Goal: Information Seeking & Learning: Understand process/instructions

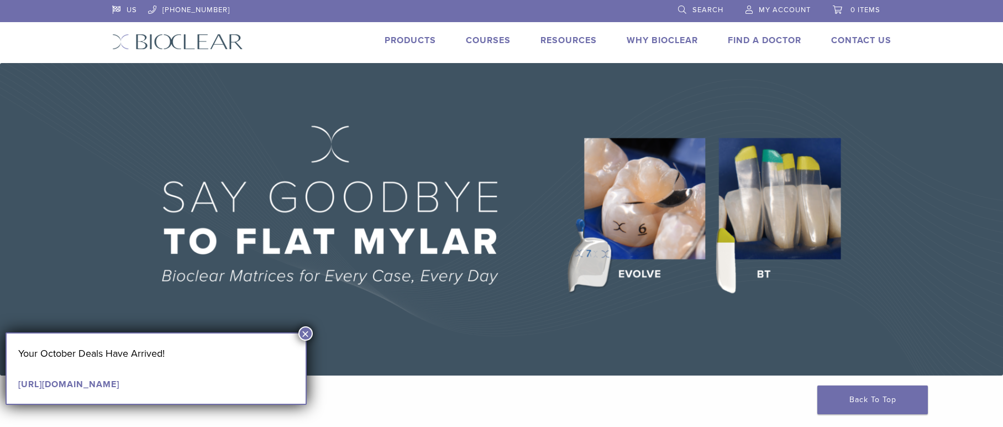
click at [304, 331] on button "×" at bounding box center [305, 333] width 14 height 14
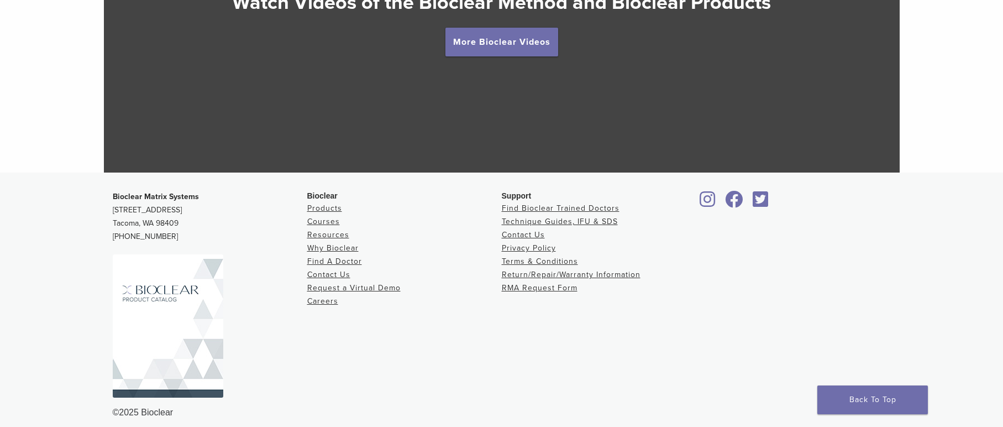
scroll to position [2147, 0]
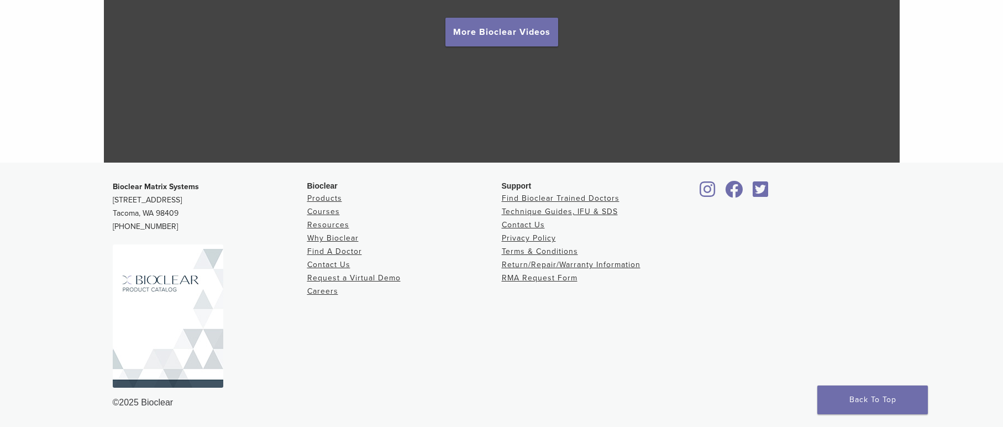
drag, startPoint x: 61, startPoint y: 35, endPoint x: 234, endPoint y: 227, distance: 257.8
copy div "Back to product site Products Courses Resources Expand child menu Technique Gui…"
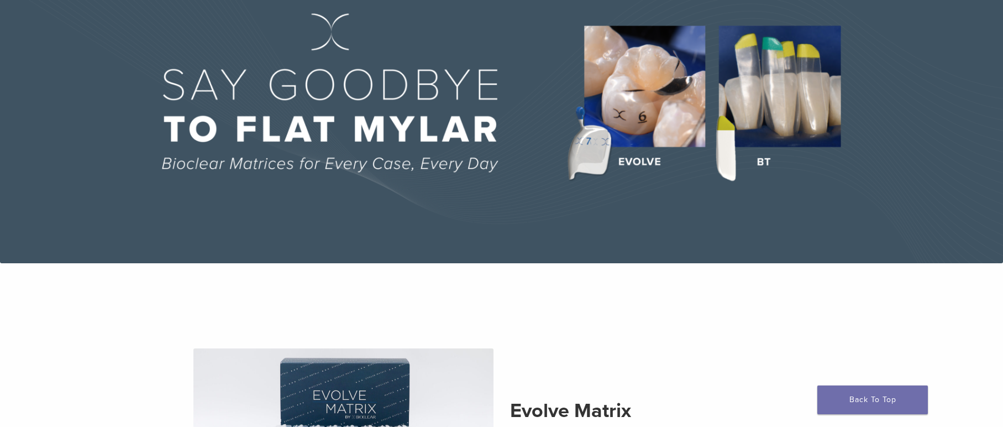
scroll to position [0, 0]
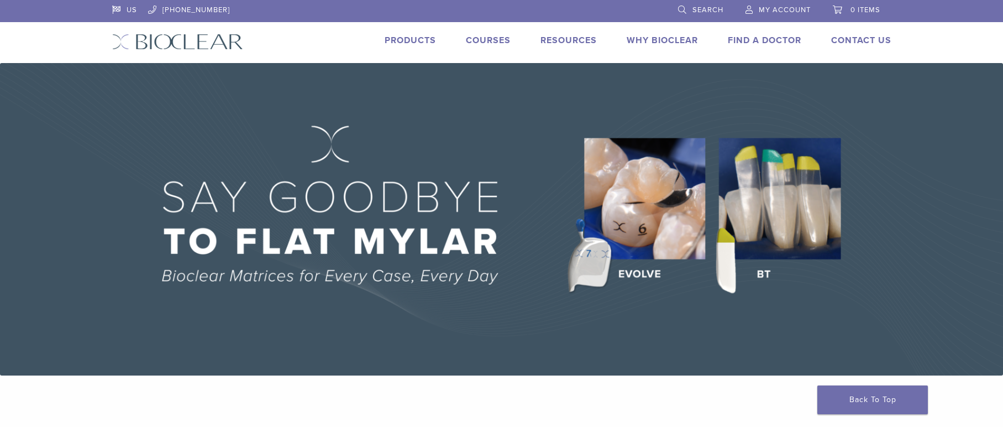
click at [353, 31] on div "US 1.855.712.5327 Search My Account 0 items Cart No products in the cart. Back …" at bounding box center [502, 31] width 796 height 63
click at [407, 39] on link "Products" at bounding box center [410, 40] width 51 height 11
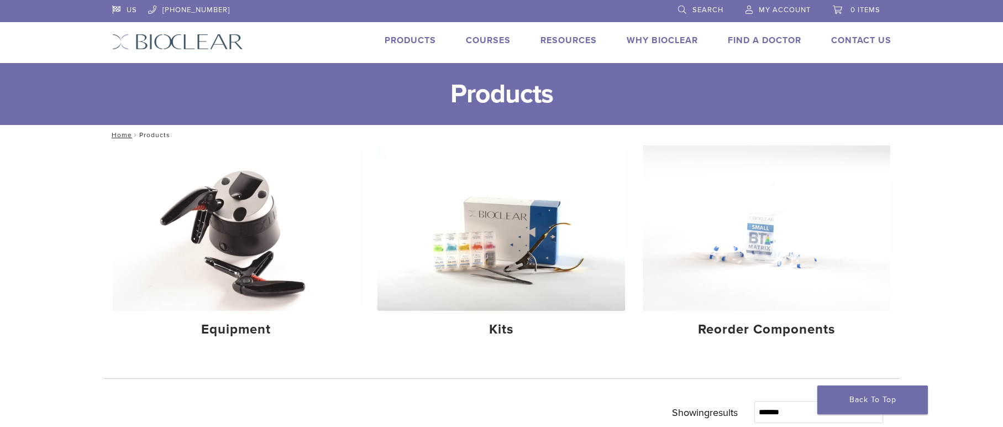
drag, startPoint x: 79, startPoint y: 166, endPoint x: 73, endPoint y: 296, distance: 129.5
click at [245, 326] on h4 "Equipment" at bounding box center [237, 329] width 230 height 20
click at [458, 224] on img at bounding box center [501, 227] width 248 height 165
click at [737, 237] on img at bounding box center [767, 227] width 248 height 165
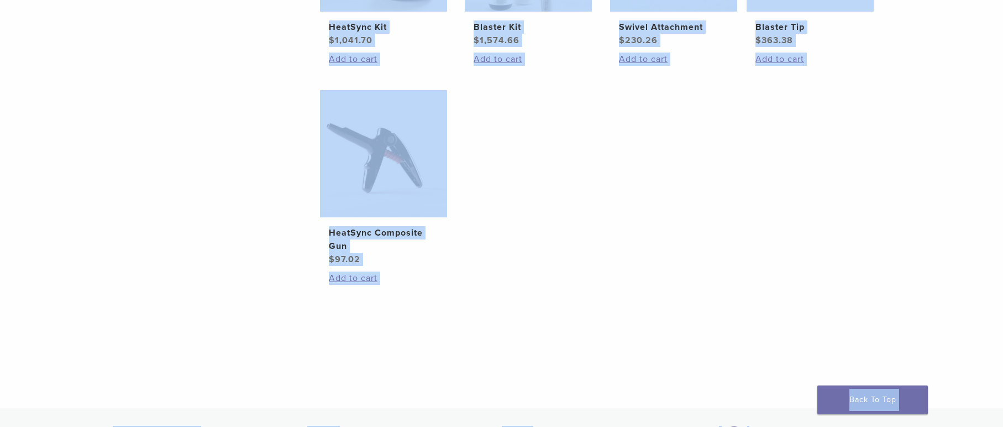
scroll to position [618, 0]
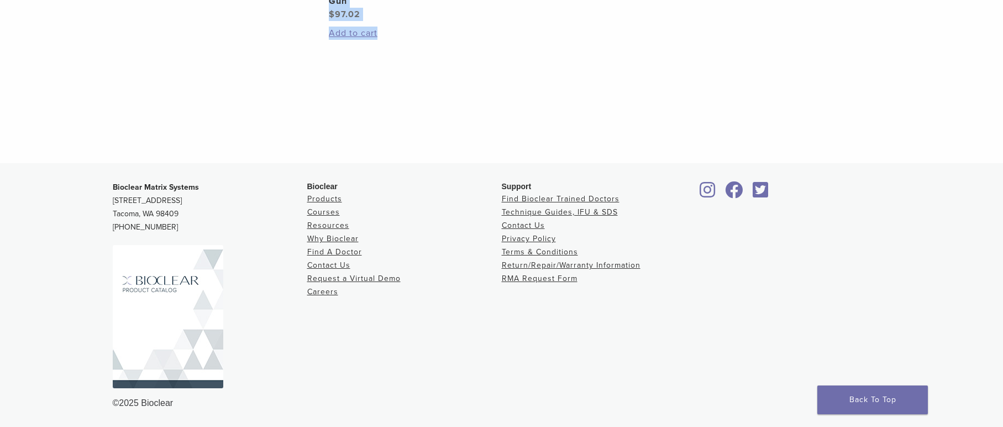
drag, startPoint x: 303, startPoint y: 151, endPoint x: 648, endPoint y: 75, distance: 353.2
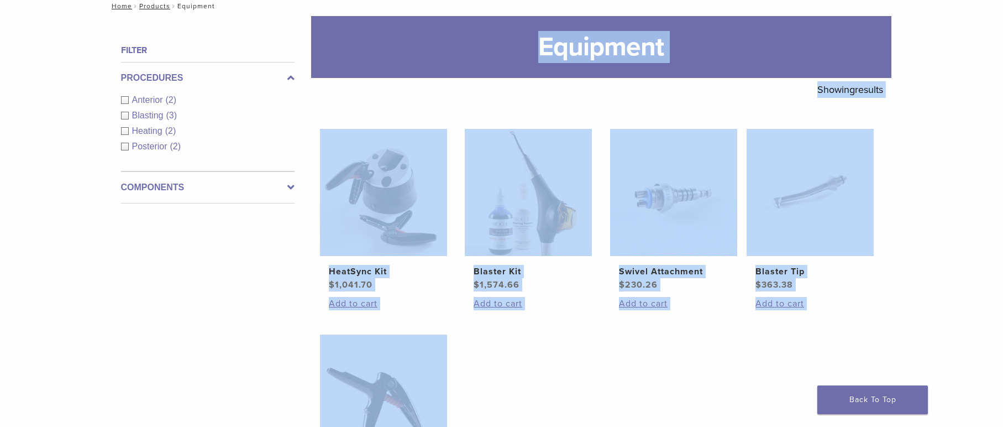
scroll to position [128, 0]
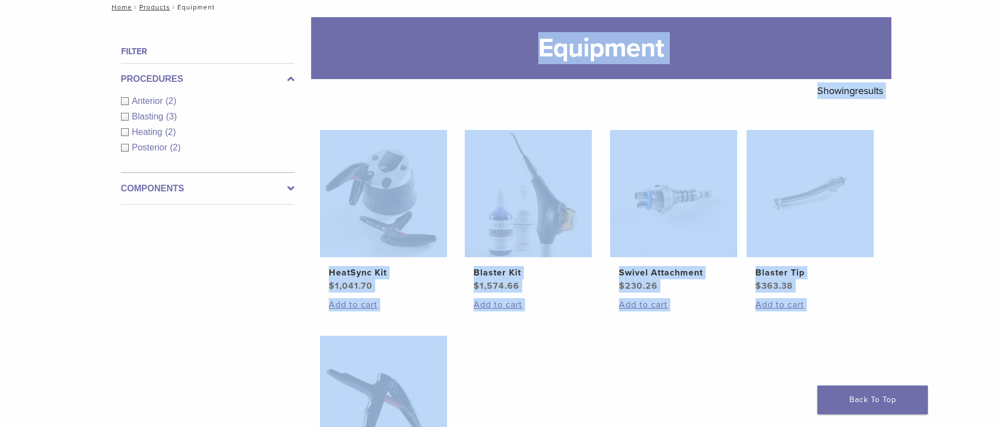
copy main "**********"
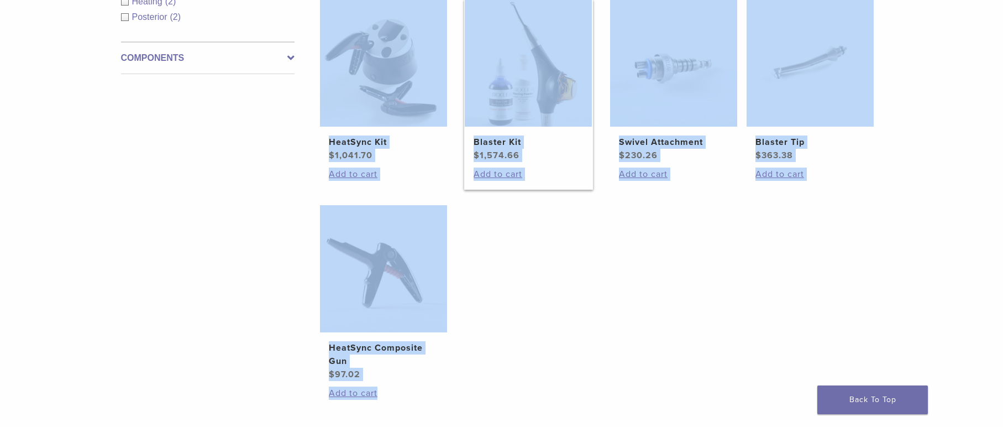
scroll to position [257, 0]
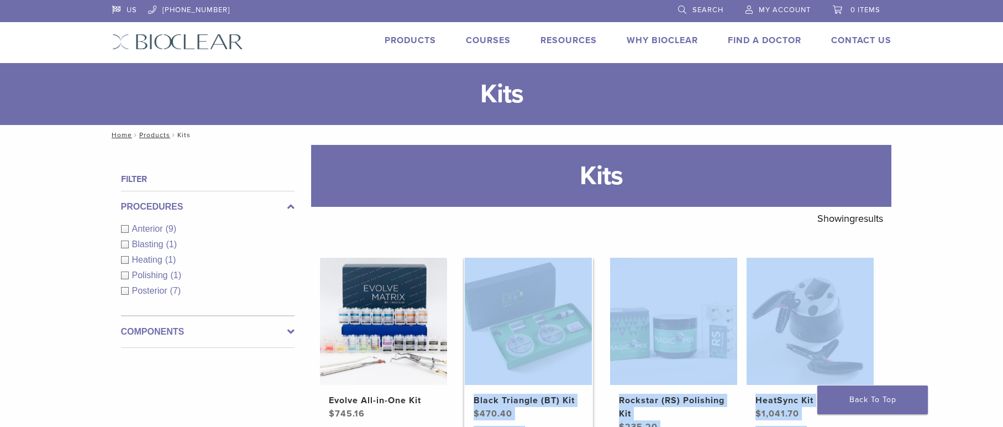
drag, startPoint x: 300, startPoint y: 169, endPoint x: 581, endPoint y: 266, distance: 297.6
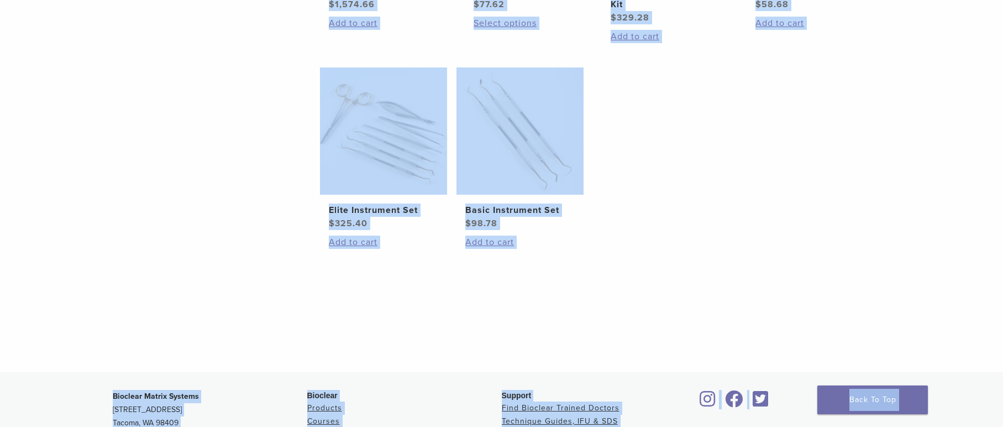
scroll to position [635, 0]
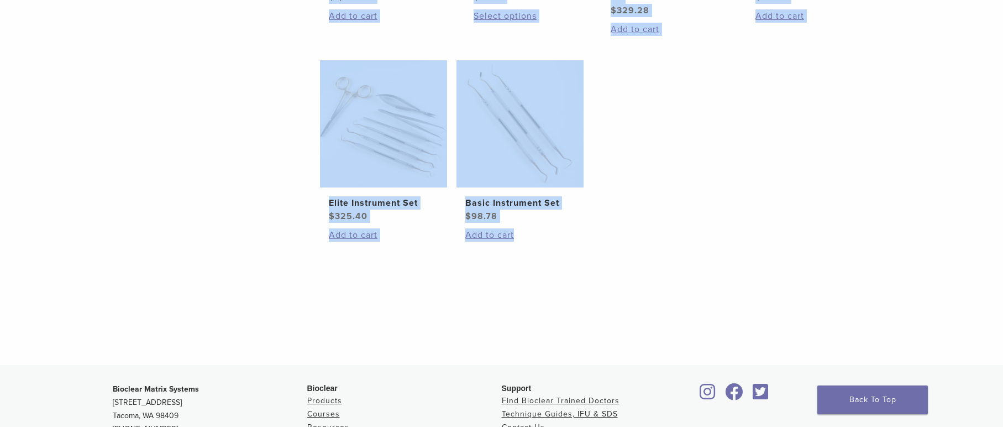
drag, startPoint x: 332, startPoint y: 131, endPoint x: 783, endPoint y: 267, distance: 471.0
copy div "**********"
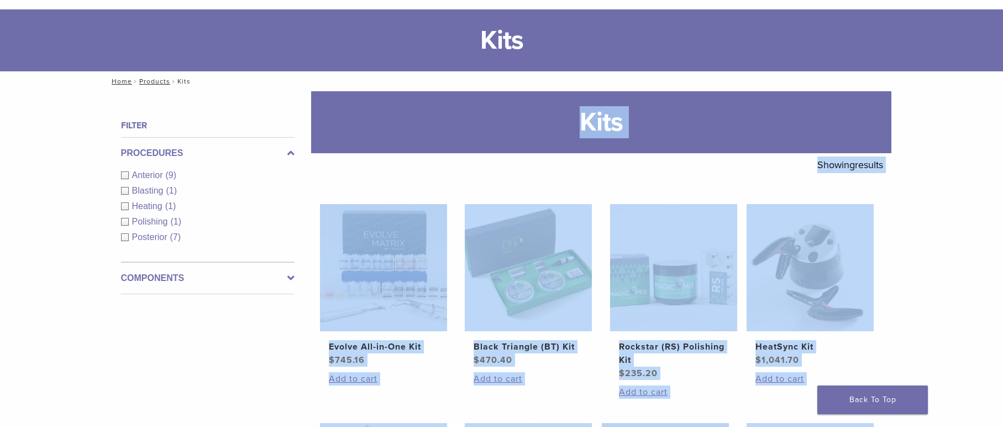
scroll to position [46, 0]
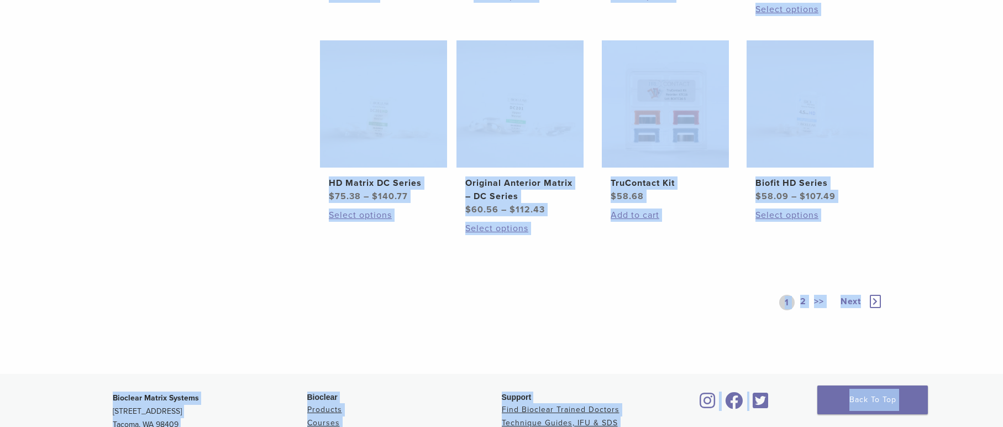
scroll to position [698, 0]
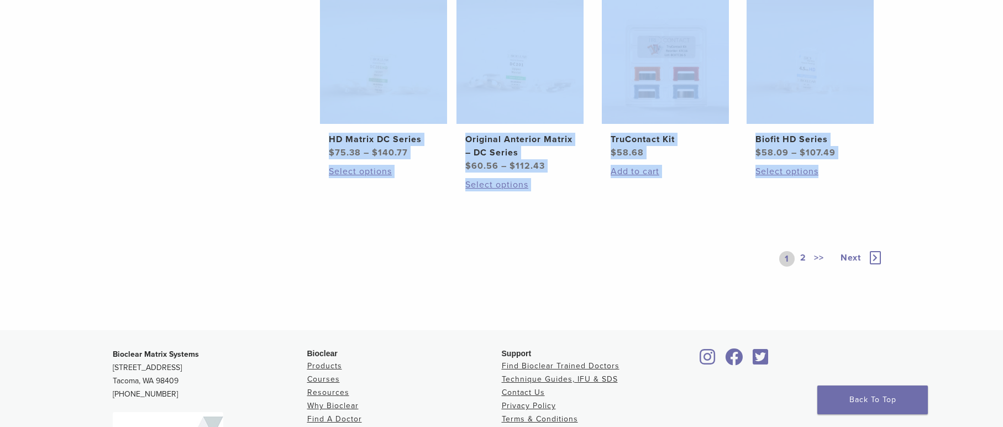
drag, startPoint x: 480, startPoint y: 172, endPoint x: 864, endPoint y: 202, distance: 385.2
copy main "**********"
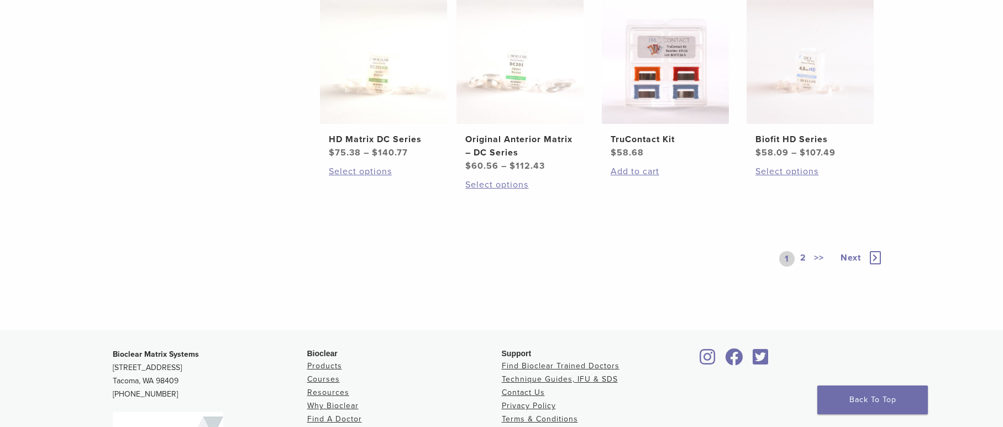
click at [853, 258] on span "Next" at bounding box center [851, 257] width 20 height 11
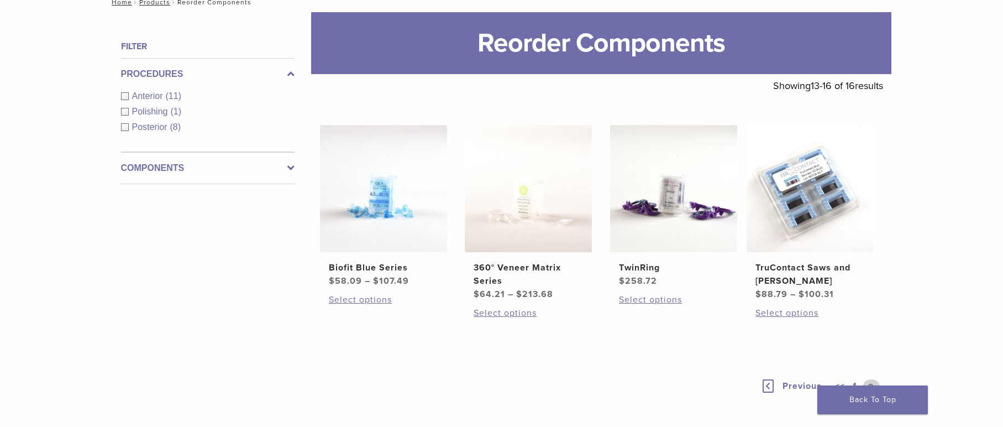
scroll to position [140, 0]
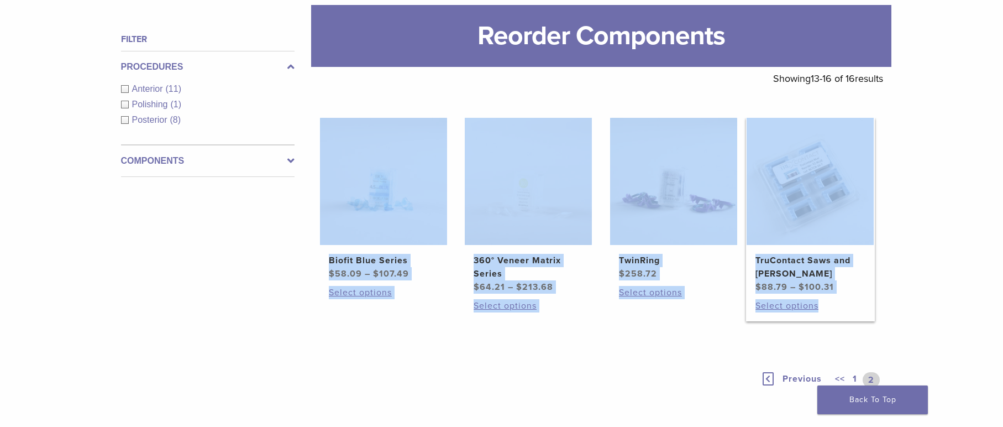
drag, startPoint x: 313, startPoint y: 111, endPoint x: 854, endPoint y: 317, distance: 579.5
click at [854, 317] on main "**********" at bounding box center [601, 218] width 580 height 426
copy ul "Biofit Blue Series $ 58.09 – $ 107.49 Price range: $58.09 through $107.49 Selec…"
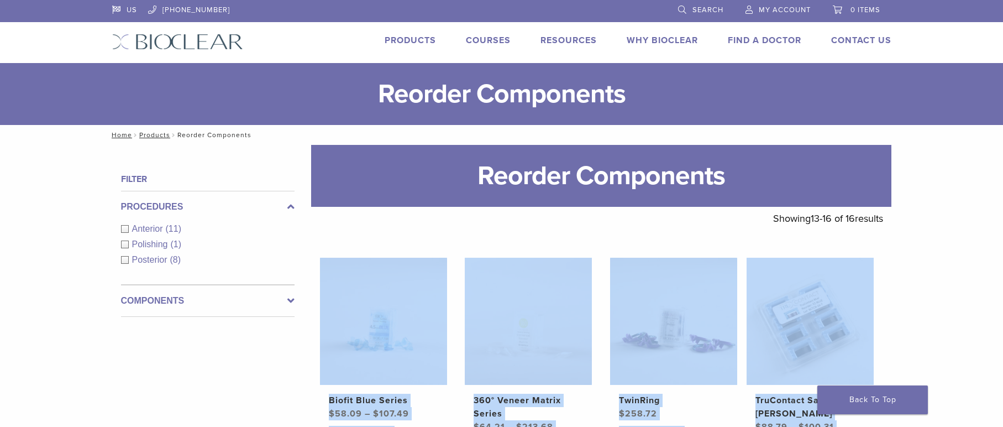
click at [477, 39] on link "Courses" at bounding box center [488, 40] width 45 height 11
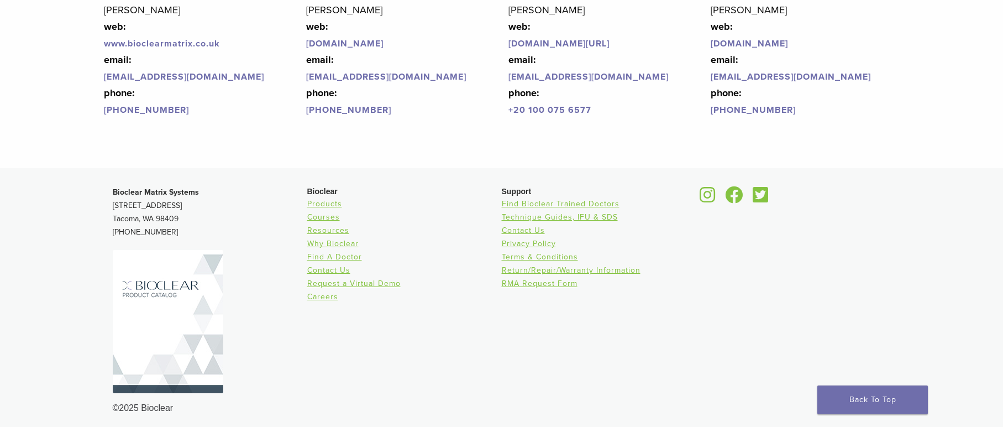
scroll to position [2755, 0]
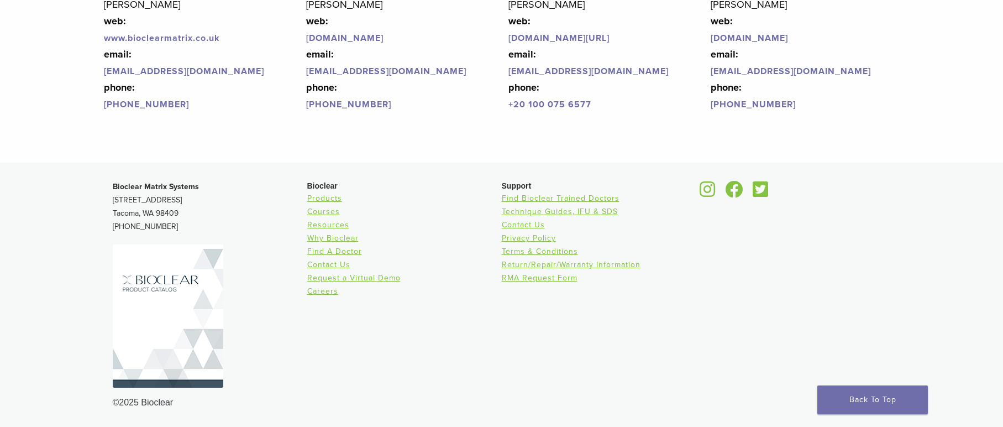
drag, startPoint x: 69, startPoint y: 97, endPoint x: 829, endPoint y: 110, distance: 759.9
copy main "Welcome to the Learning Center View Courses An immersive learning experience th…"
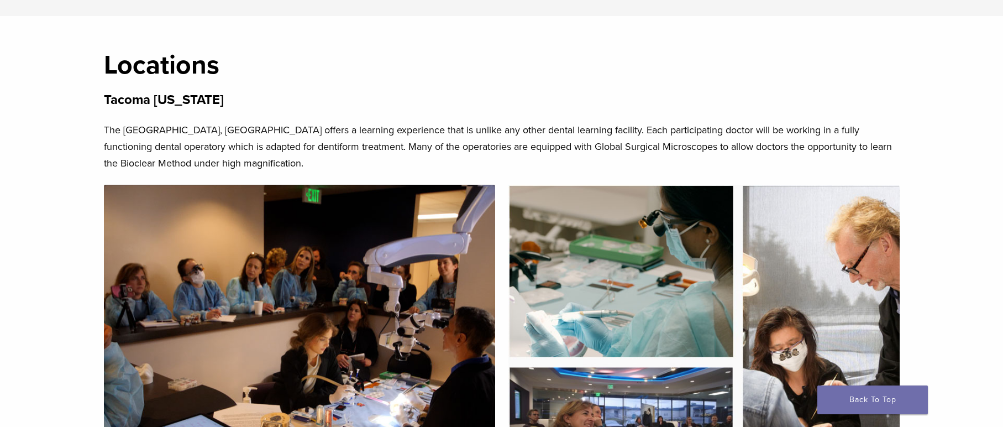
scroll to position [2225, 0]
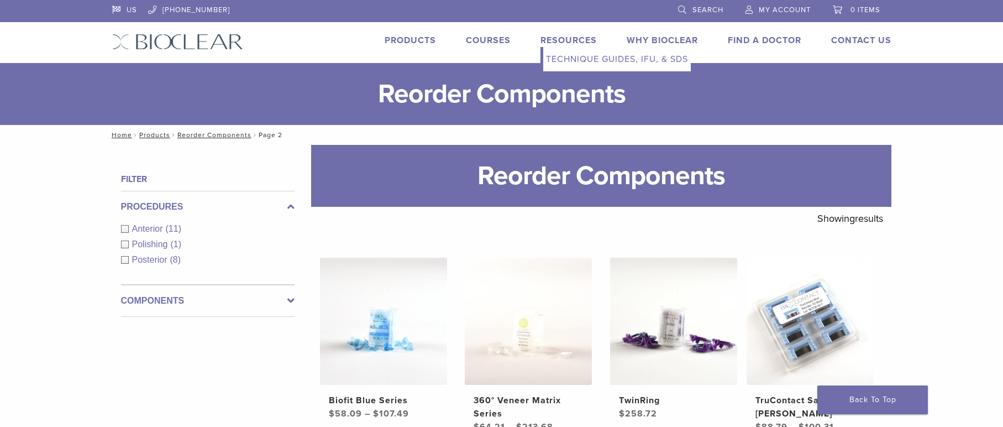
click at [575, 37] on link "Resources" at bounding box center [568, 40] width 56 height 11
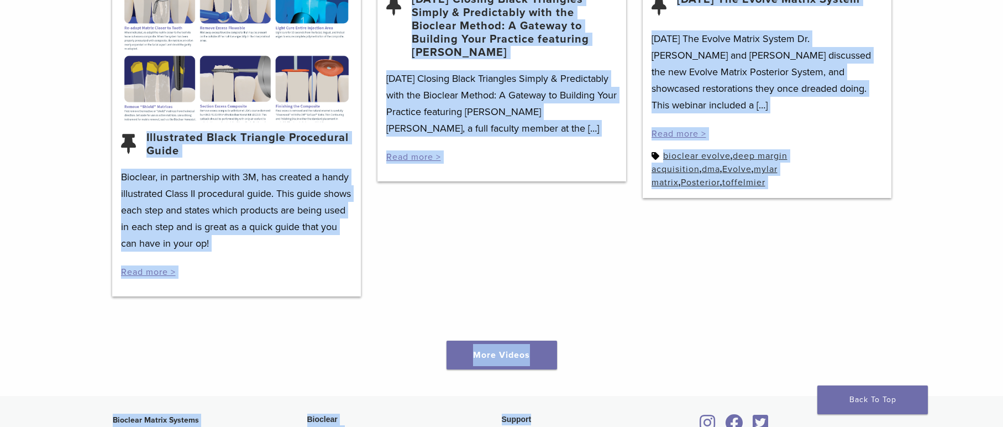
scroll to position [1495, 0]
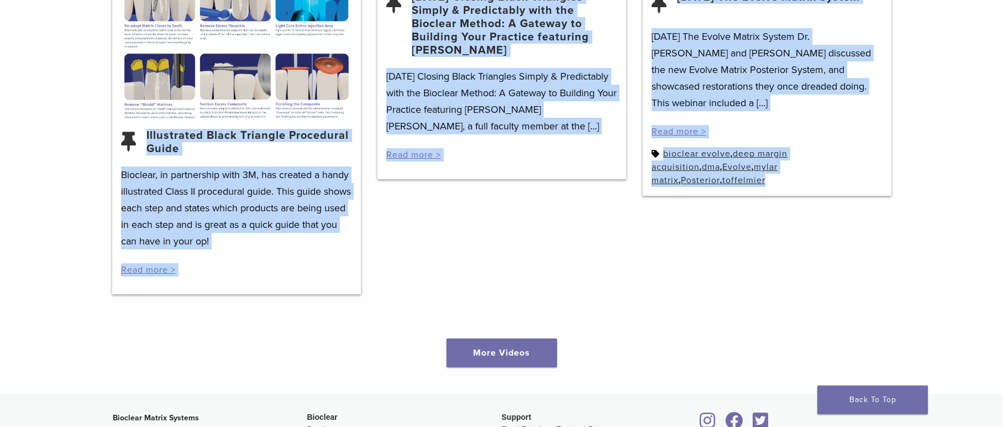
drag, startPoint x: 441, startPoint y: 111, endPoint x: 770, endPoint y: 311, distance: 385.3
copy div "**********"
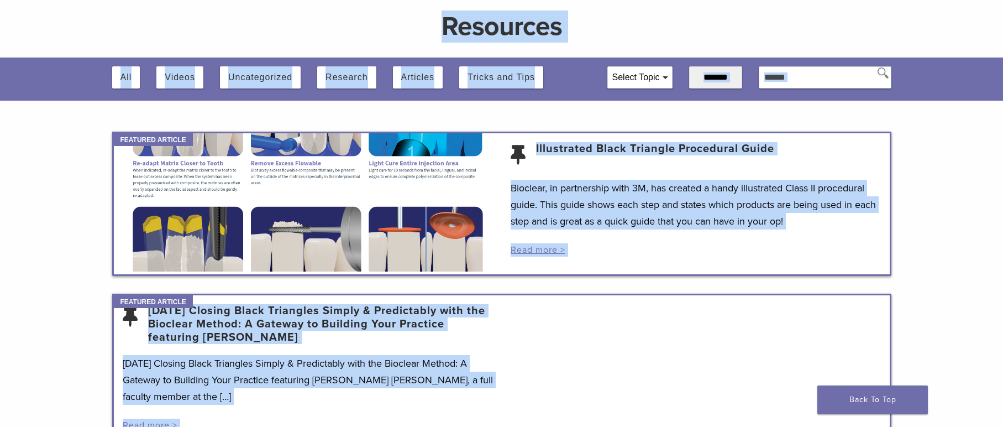
scroll to position [0, 0]
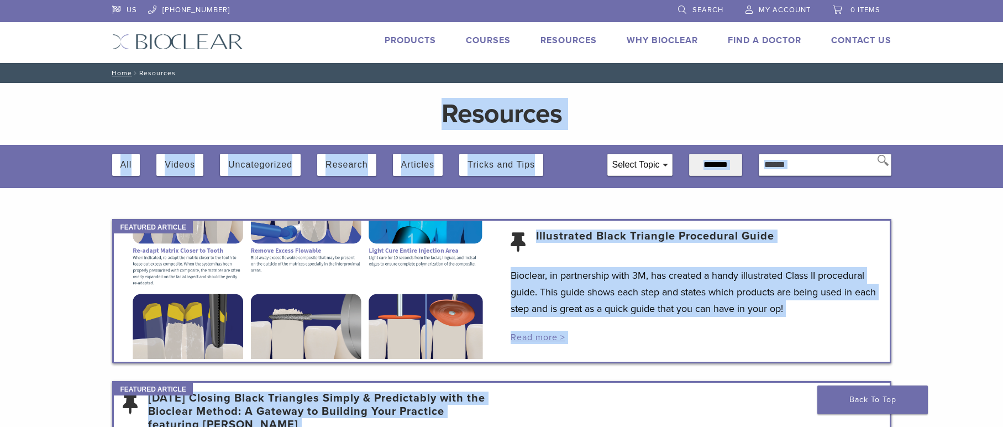
click at [666, 40] on link "Why Bioclear" at bounding box center [662, 40] width 71 height 11
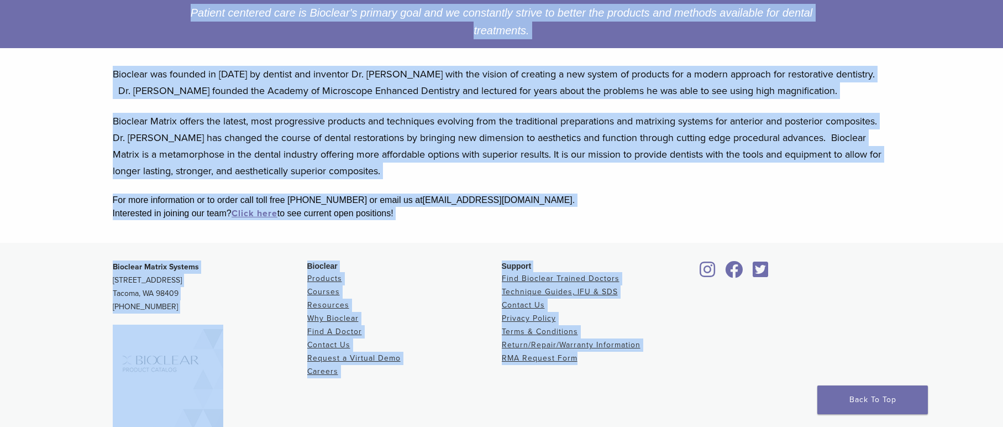
scroll to position [273, 0]
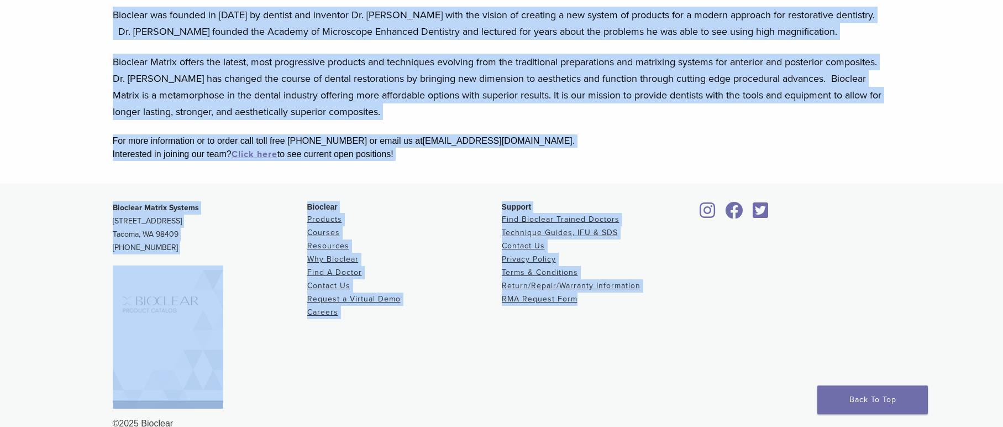
drag, startPoint x: 115, startPoint y: 123, endPoint x: 522, endPoint y: 158, distance: 408.3
copy article "Why Bioclear Progressive Methods and Products Patient centered care is Bioclear…"
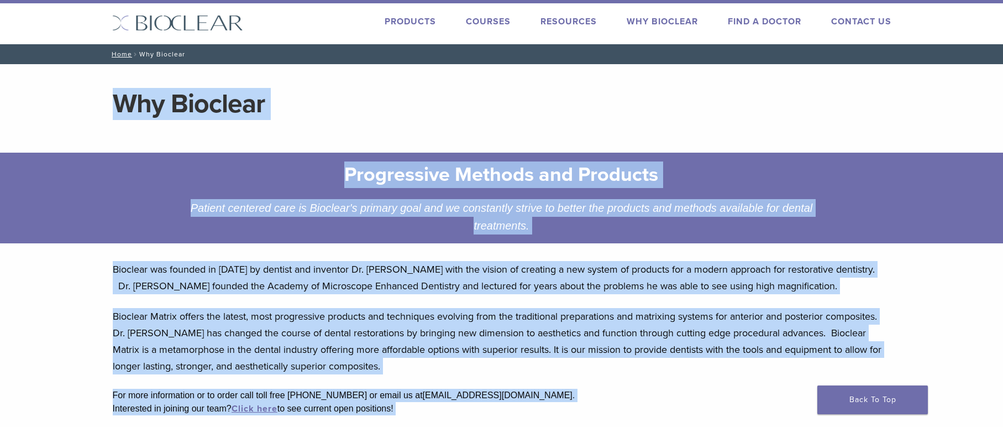
scroll to position [0, 0]
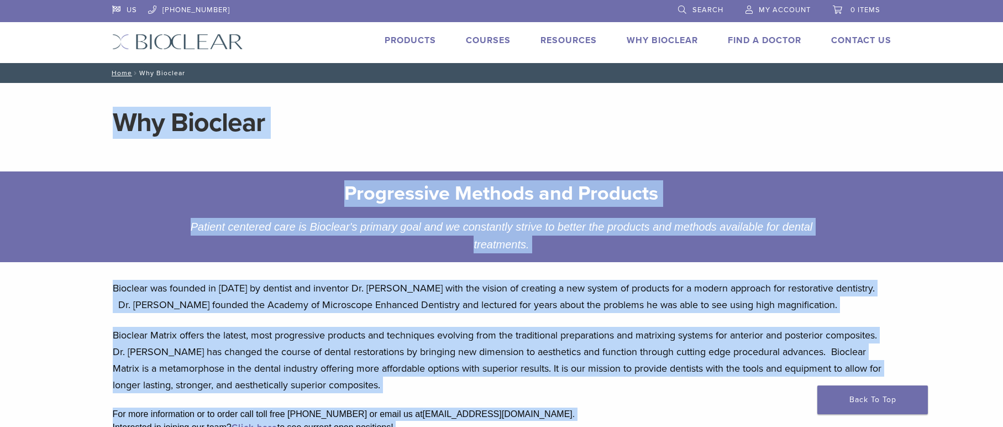
click at [763, 43] on link "Find A Doctor" at bounding box center [764, 40] width 73 height 11
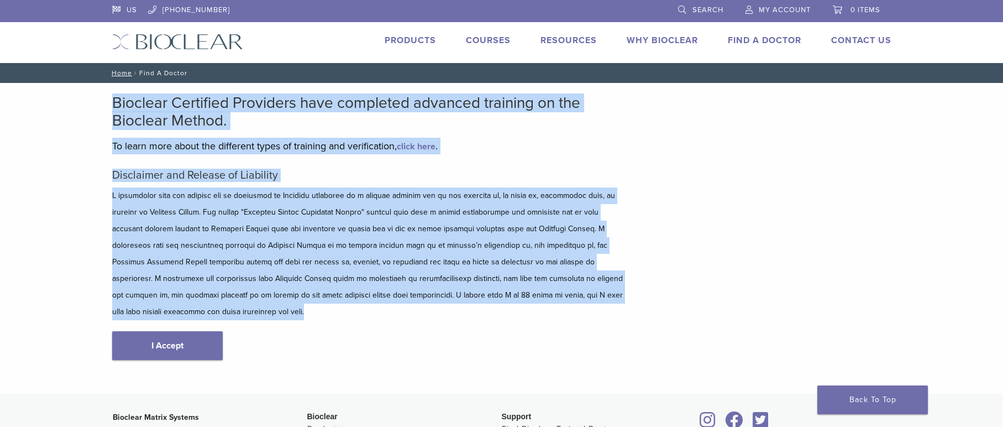
drag, startPoint x: 111, startPoint y: 101, endPoint x: 576, endPoint y: 290, distance: 502.4
click at [576, 290] on main "Bioclear Certified Providers have completed advanced training on the Bioclear M…" at bounding box center [369, 238] width 530 height 310
click at [83, 119] on div "Bioclear Certified Providers have completed advanced training on the Bioclear M…" at bounding box center [501, 238] width 1003 height 310
drag, startPoint x: 97, startPoint y: 70, endPoint x: 595, endPoint y: 295, distance: 546.6
click at [595, 295] on div "US [PHONE_NUMBER] Search My Account 0 items Cart No products in the cart. Back …" at bounding box center [501, 328] width 1003 height 657
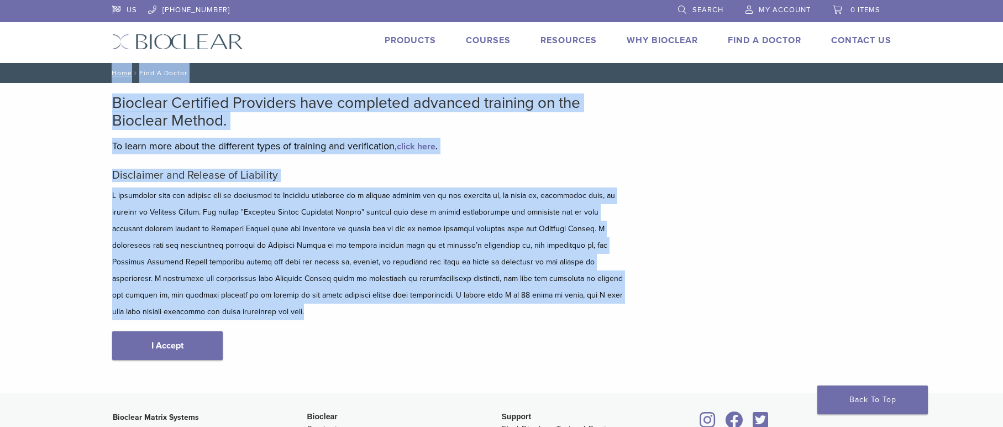
copy div "Home / Find A Doctor Bioclear Certified Providers have completed advanced train…"
click at [190, 331] on link "I Accept" at bounding box center [167, 345] width 111 height 29
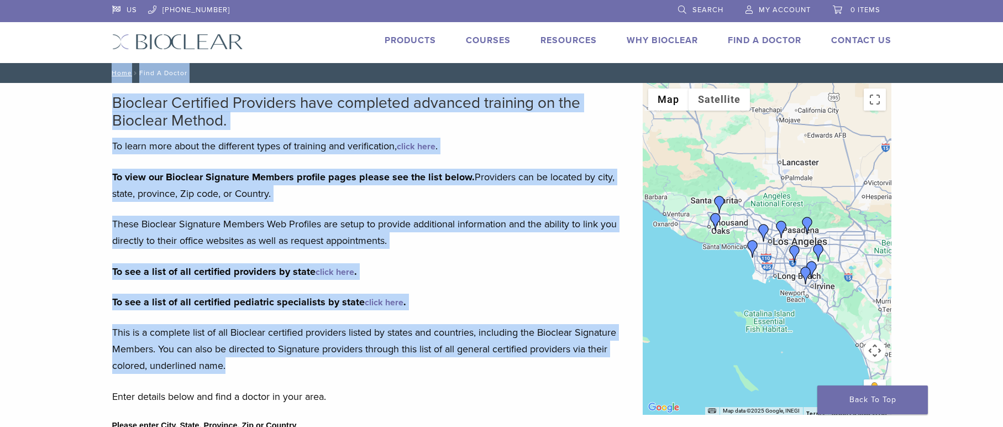
click at [148, 163] on div "Bioclear Certified Providers have completed advanced training on the Bioclear M…" at bounding box center [369, 234] width 514 height 280
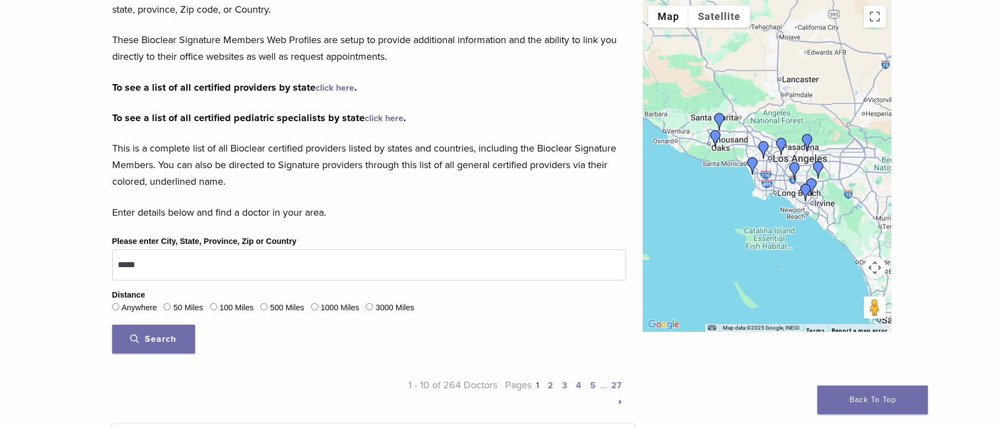
scroll to position [140, 0]
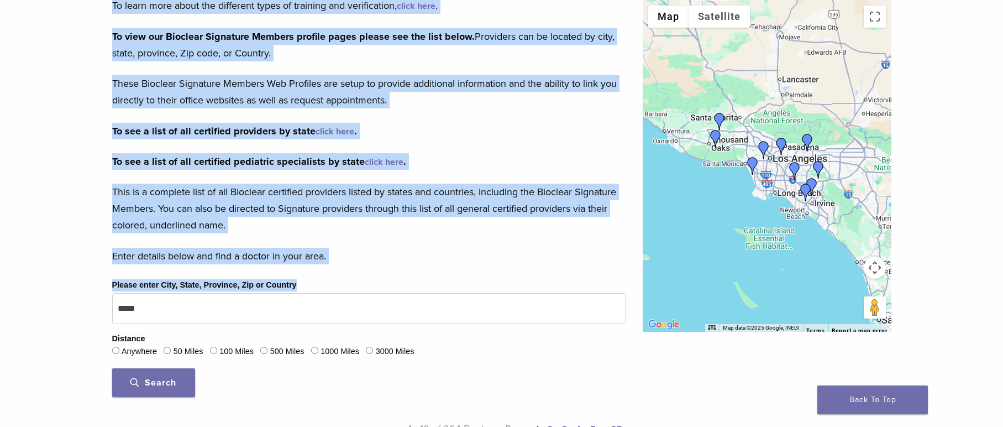
drag, startPoint x: 113, startPoint y: 96, endPoint x: 356, endPoint y: 285, distance: 308.4
copy div "Bioclear Certified Providers have completed advanced training on the Bioclear M…"
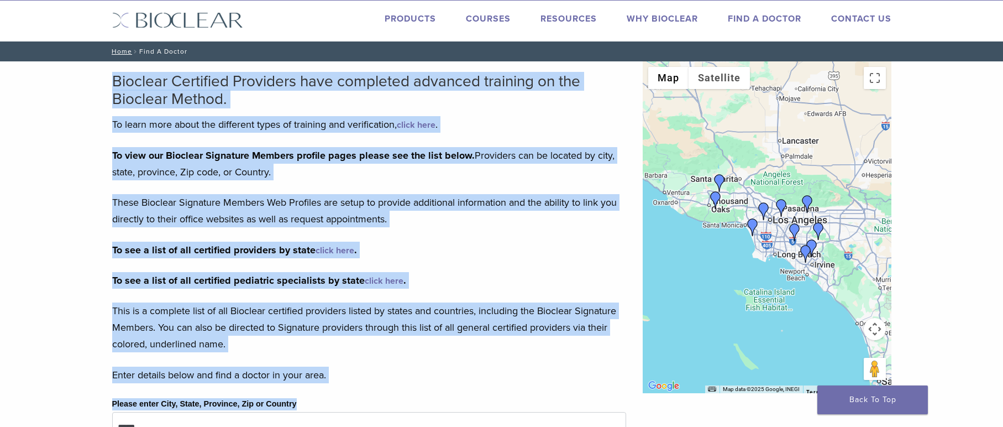
scroll to position [15, 0]
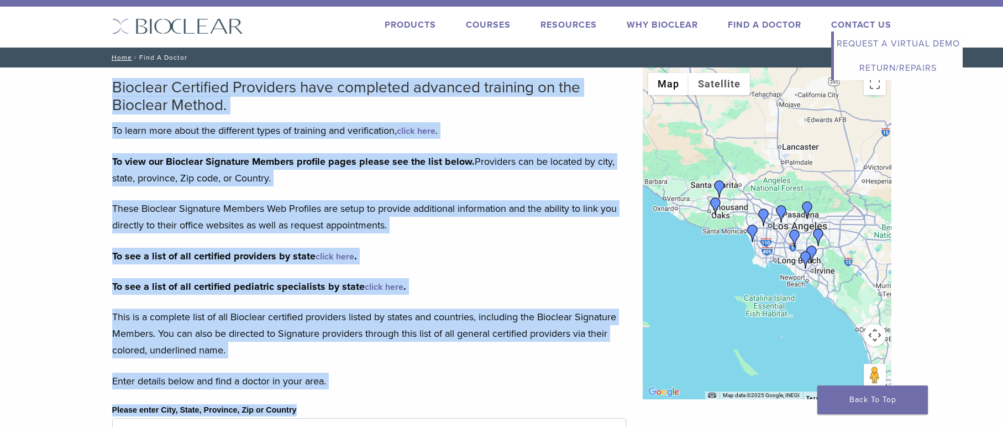
click at [857, 22] on link "Contact Us" at bounding box center [861, 24] width 60 height 11
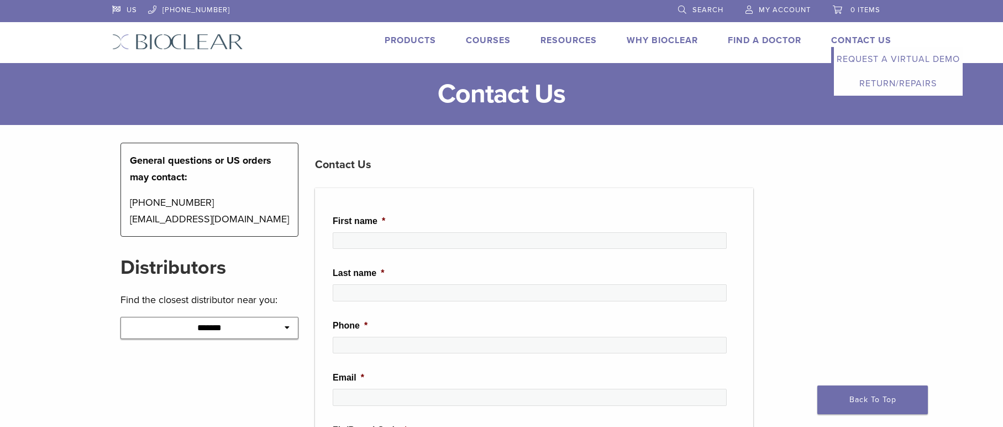
click at [873, 59] on link "Request a Virtual Demo" at bounding box center [898, 59] width 129 height 24
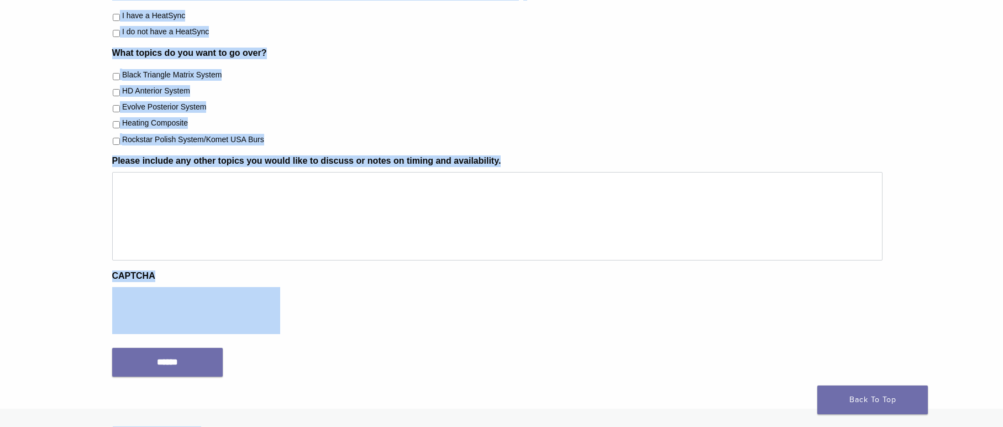
scroll to position [599, 0]
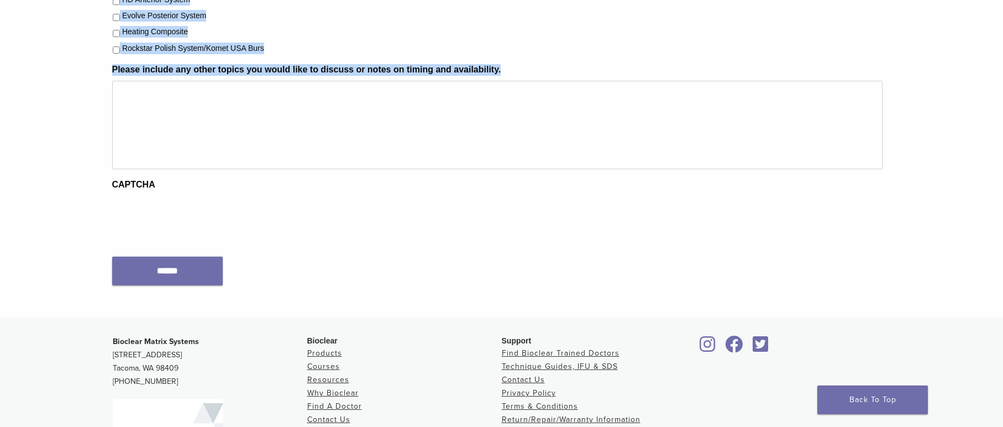
drag, startPoint x: 104, startPoint y: 120, endPoint x: 511, endPoint y: 77, distance: 409.0
copy div "**********"
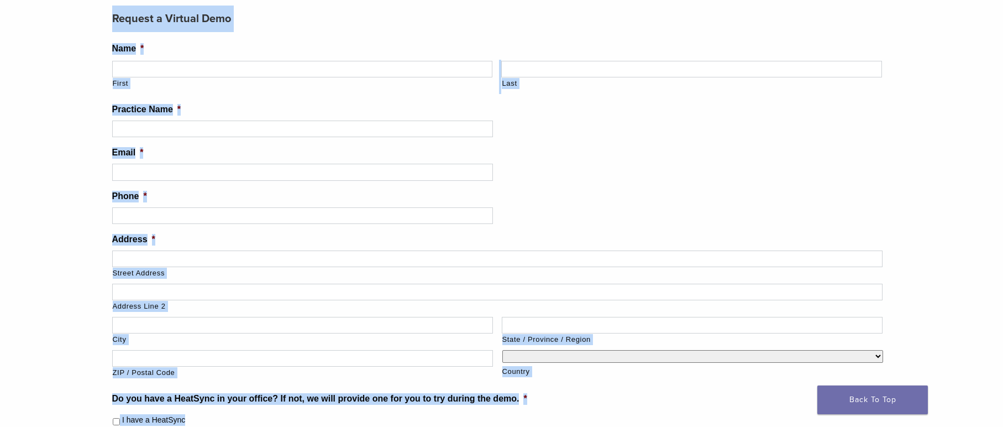
scroll to position [0, 0]
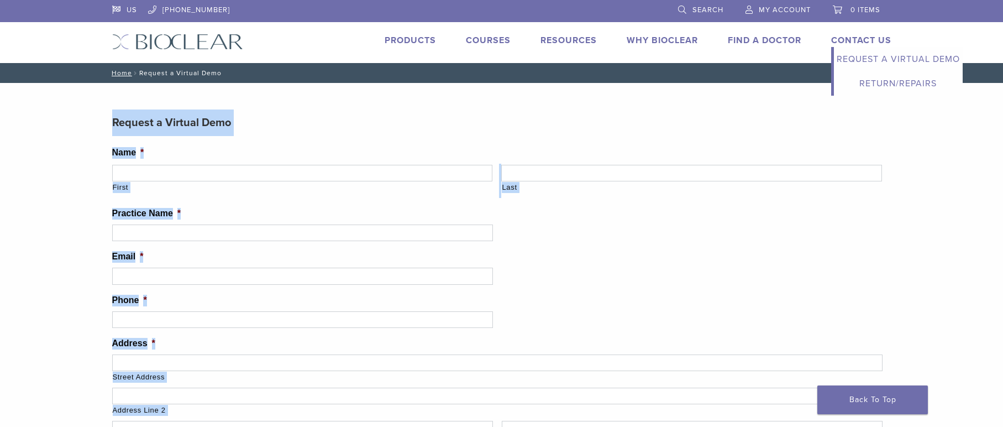
click at [878, 82] on link "Return/Repairs" at bounding box center [898, 83] width 129 height 24
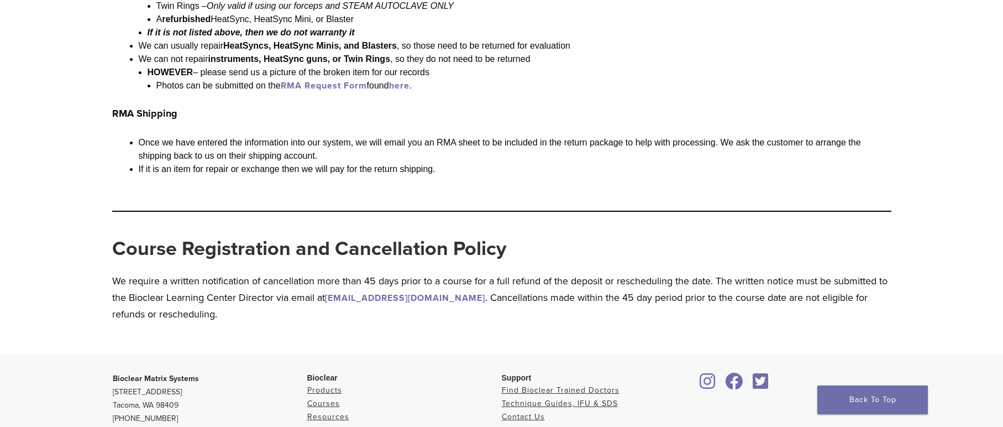
scroll to position [1327, 0]
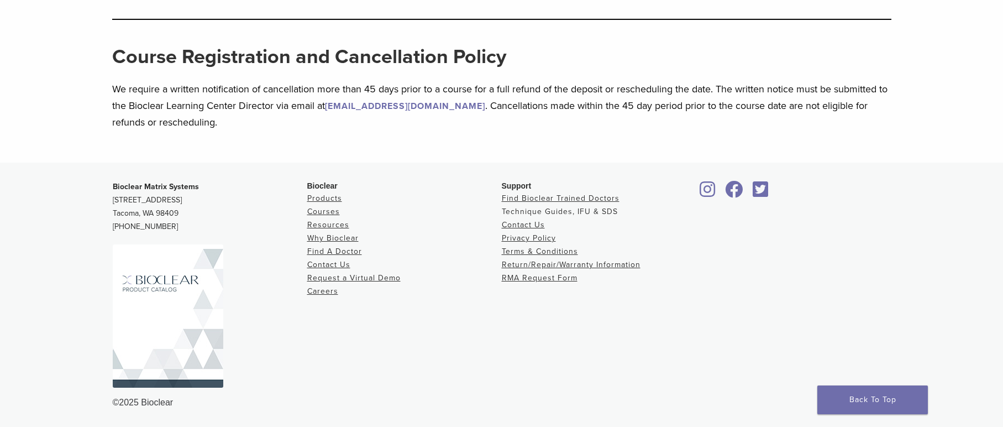
click at [524, 213] on link "Technique Guides, IFU & SDS" at bounding box center [560, 211] width 116 height 9
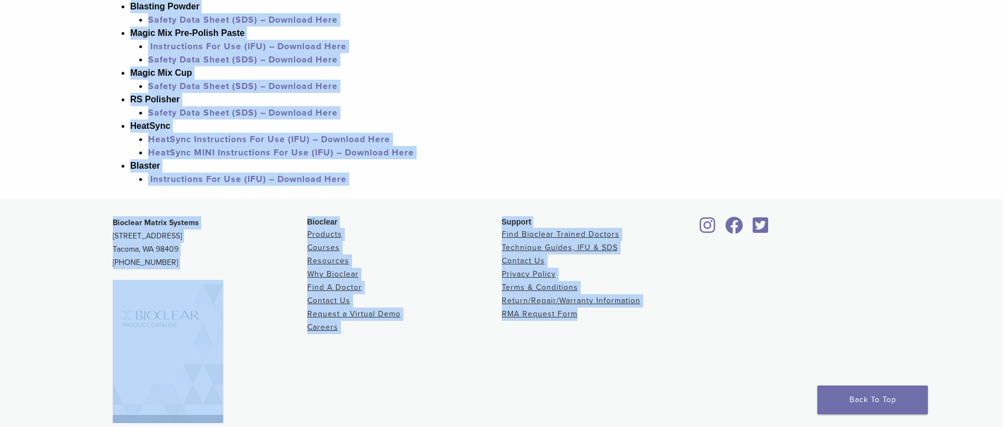
scroll to position [1132, 0]
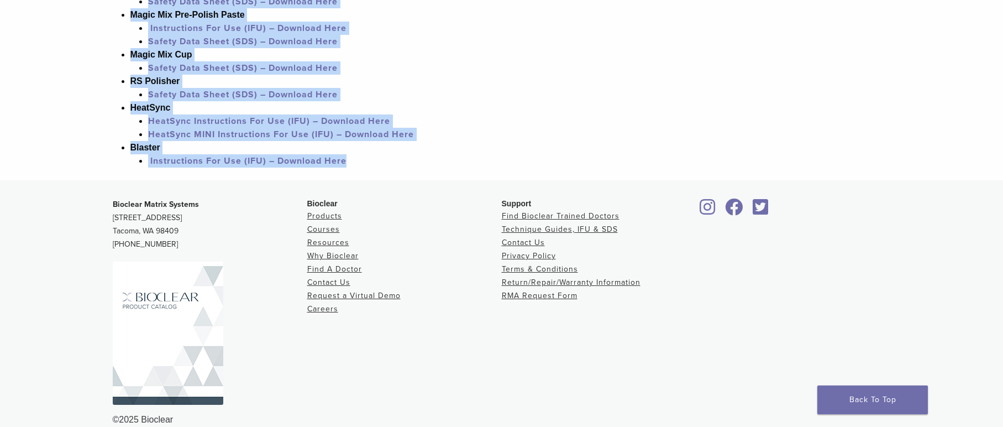
drag, startPoint x: 3, startPoint y: 109, endPoint x: 536, endPoint y: 175, distance: 537.3
copy article "Technique Guides, IFU, & SDS System Technique Guides Anterior System Technique …"
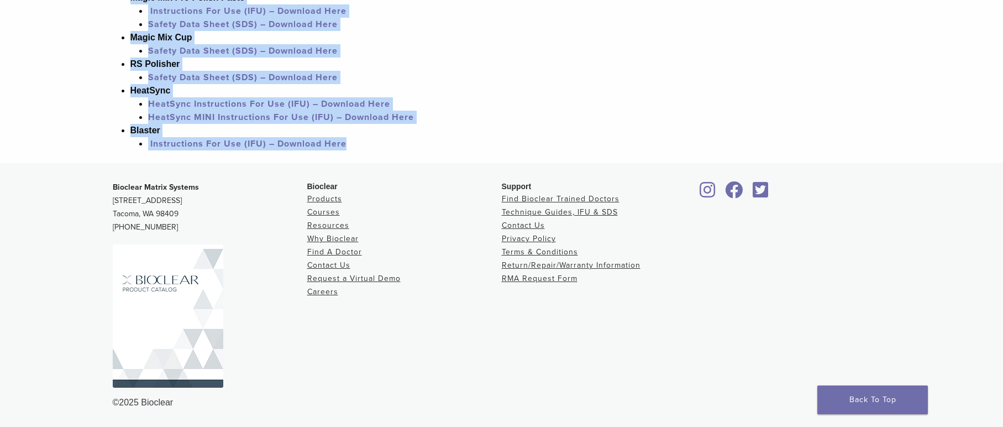
scroll to position [1160, 0]
click at [180, 290] on img at bounding box center [168, 315] width 111 height 143
